Goal: Find specific page/section: Find specific page/section

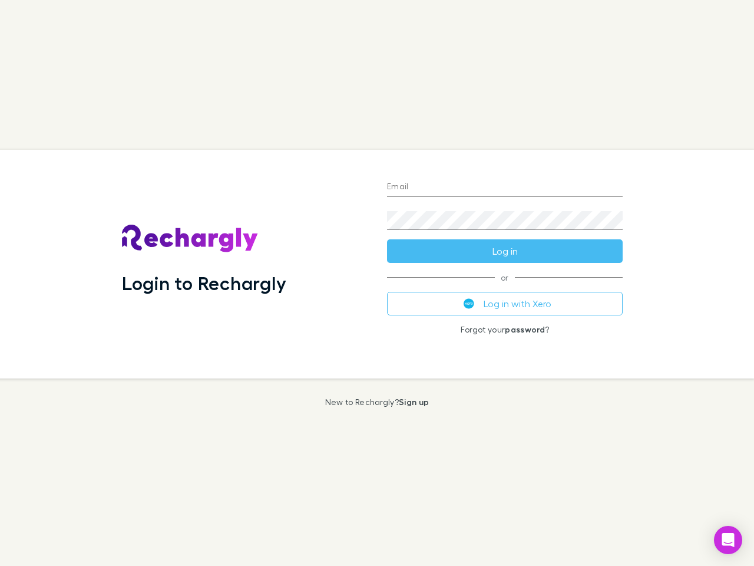
click at [377, 283] on div "Login to Rechargly" at bounding box center [245, 264] width 265 height 229
click at [505, 187] on input "Email" at bounding box center [505, 187] width 236 height 19
click at [505, 251] on button "Log in" at bounding box center [505, 251] width 236 height 24
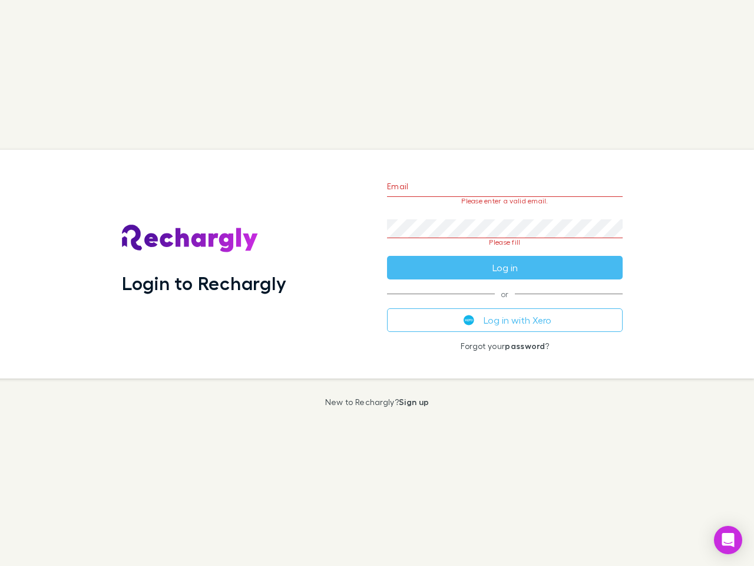
click at [505, 303] on div "Email Please enter a valid email. Password Please fill Log in or Log in with Xe…" at bounding box center [505, 264] width 255 height 229
click at [728, 540] on icon "Open Intercom Messenger" at bounding box center [728, 540] width 12 height 14
